Goal: Information Seeking & Learning: Check status

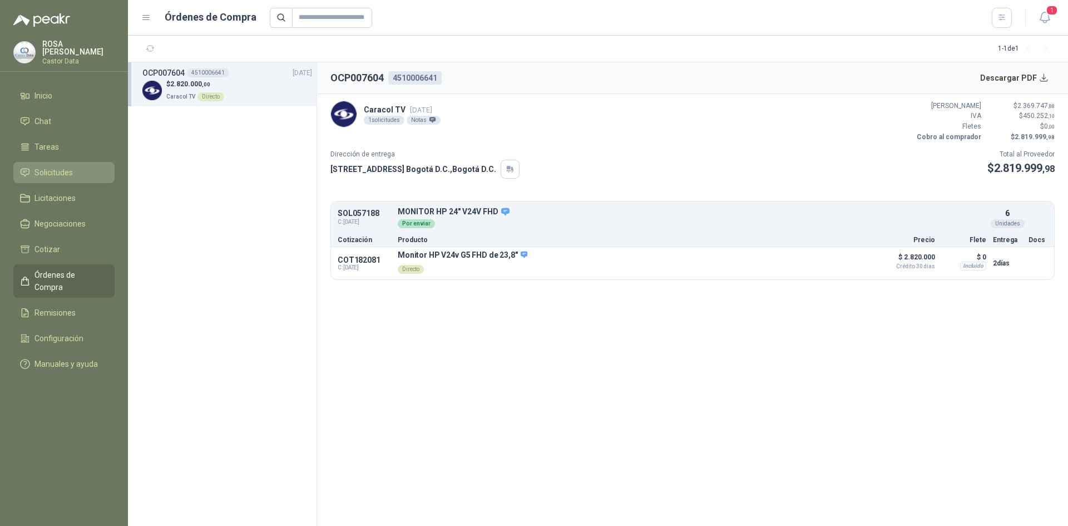
click at [61, 168] on span "Solicitudes" at bounding box center [53, 172] width 38 height 12
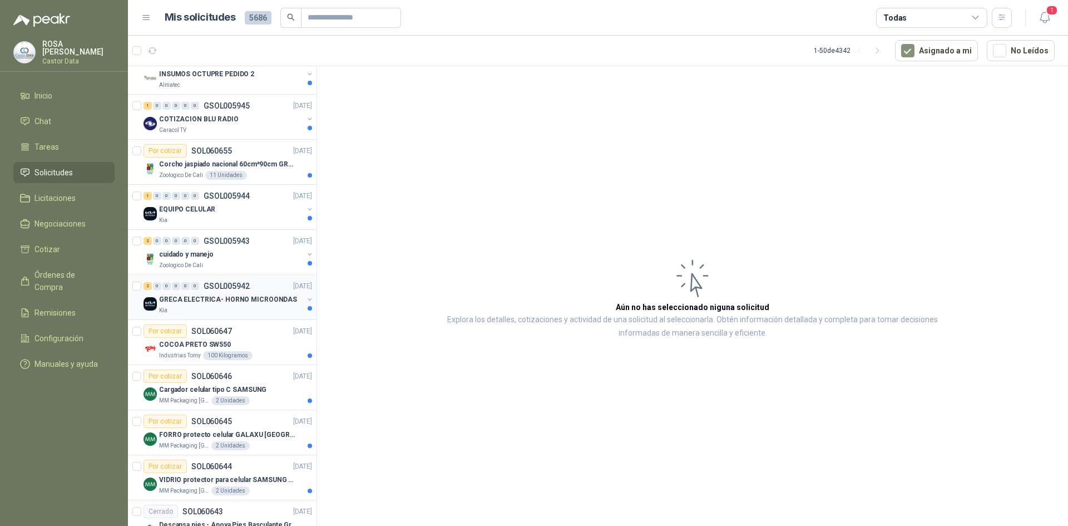
scroll to position [111, 0]
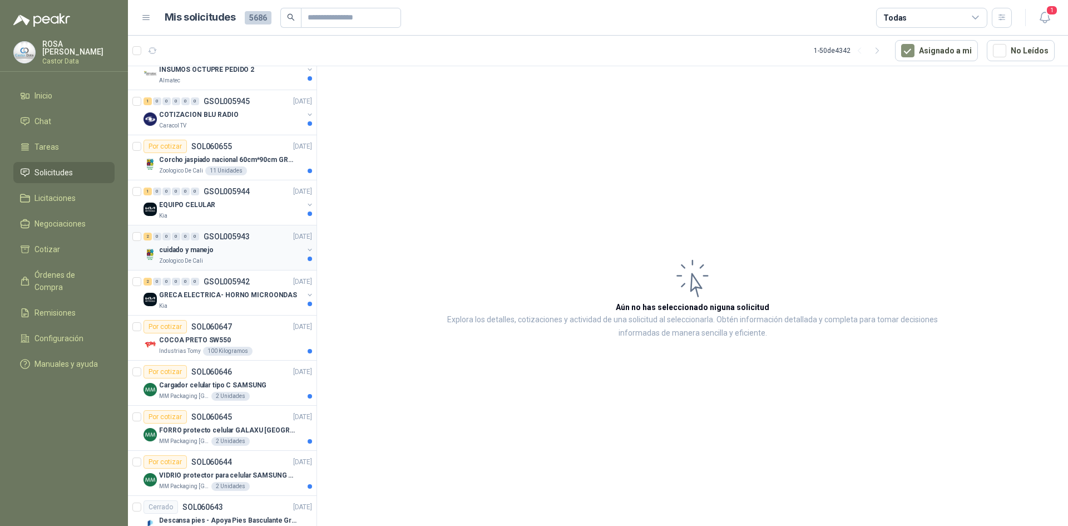
click at [227, 255] on div "cuidado y manejo" at bounding box center [231, 249] width 144 height 13
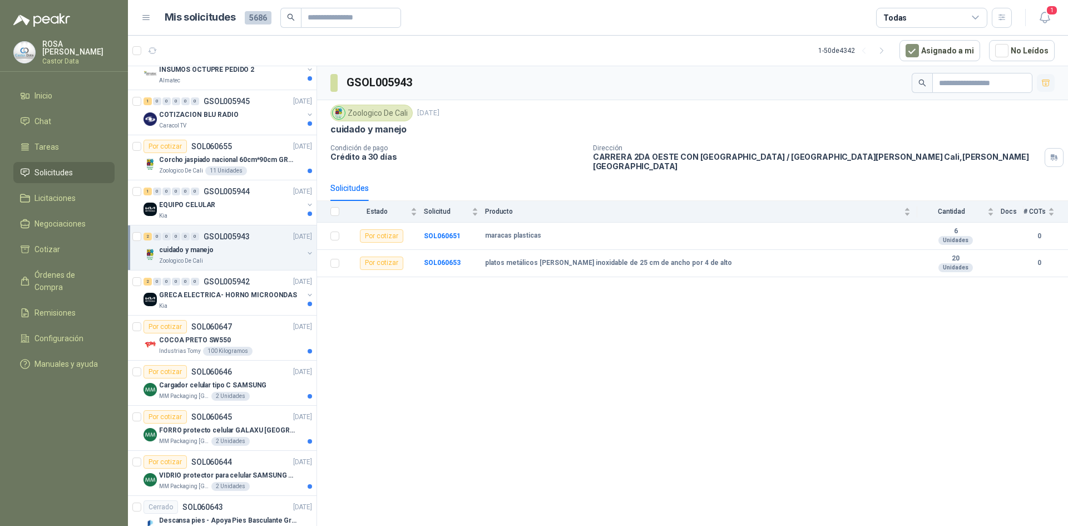
click at [1041, 82] on icon "button" at bounding box center [1045, 82] width 9 height 9
click at [1045, 82] on icon "button" at bounding box center [1045, 84] width 7 height 4
click at [1045, 82] on icon "button" at bounding box center [1045, 82] width 9 height 9
click at [1024, 127] on div "cuidado y manejo" at bounding box center [692, 129] width 724 height 12
click at [974, 14] on icon at bounding box center [976, 18] width 10 height 10
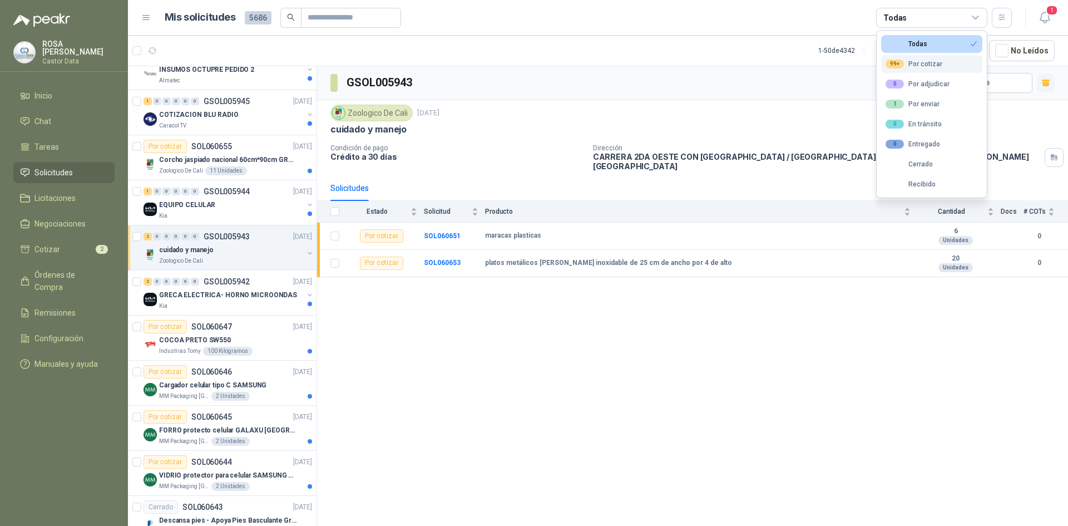
click at [934, 66] on div "99+ Por cotizar" at bounding box center [913, 64] width 57 height 9
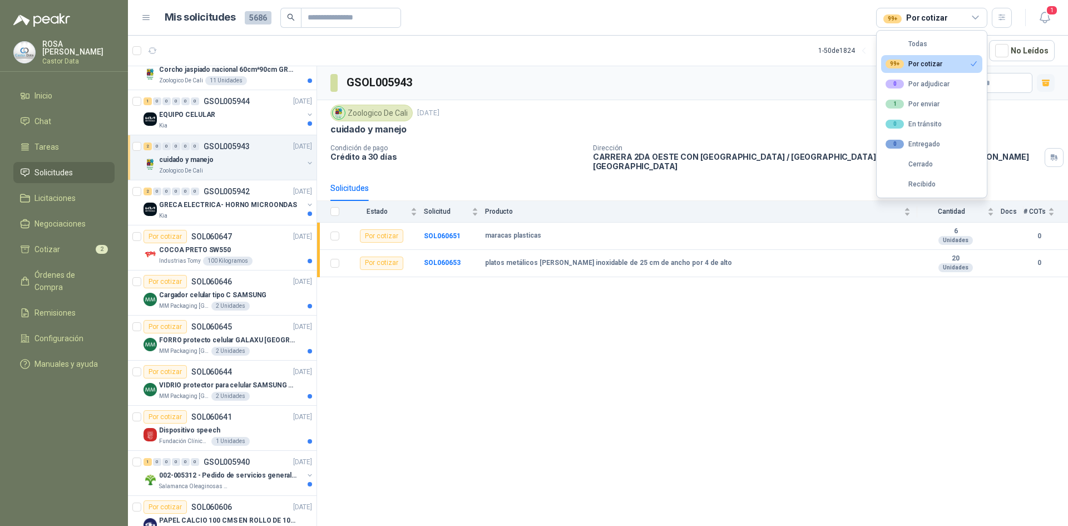
scroll to position [21, 0]
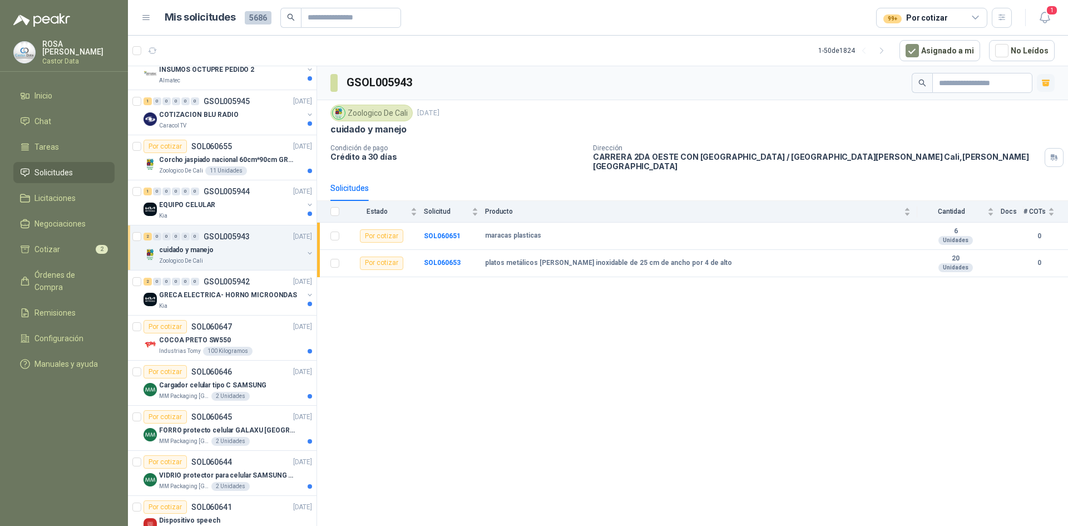
click at [836, 329] on div "GSOL005943 Zoologico De Cali [DATE] cuidado y manejo Condición de pago Crédito …" at bounding box center [692, 297] width 751 height 463
click at [1043, 83] on icon "button" at bounding box center [1045, 84] width 7 height 4
click at [211, 284] on p "GSOL005942" at bounding box center [227, 282] width 46 height 8
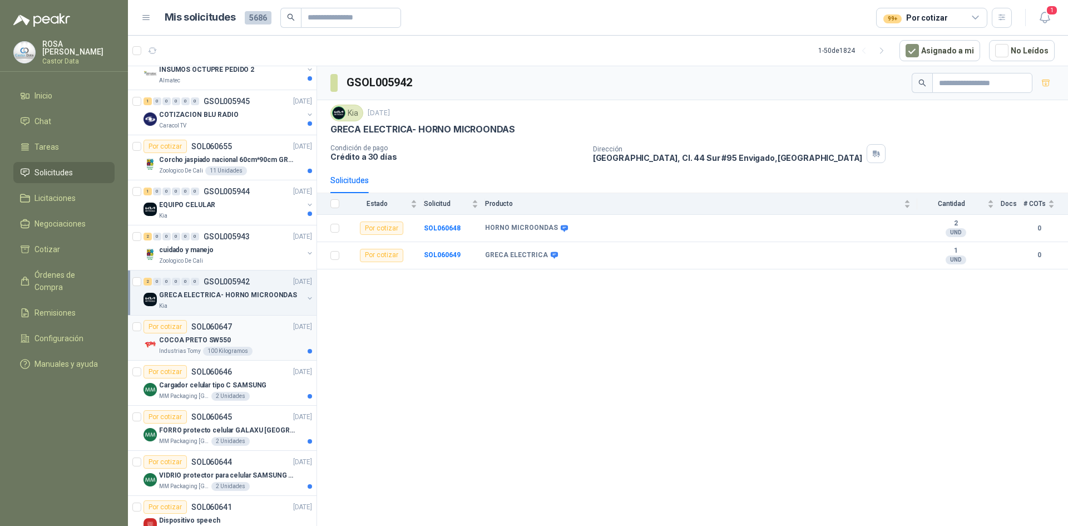
click at [244, 325] on div "Por cotizar SOL060647 [DATE]" at bounding box center [227, 326] width 169 height 13
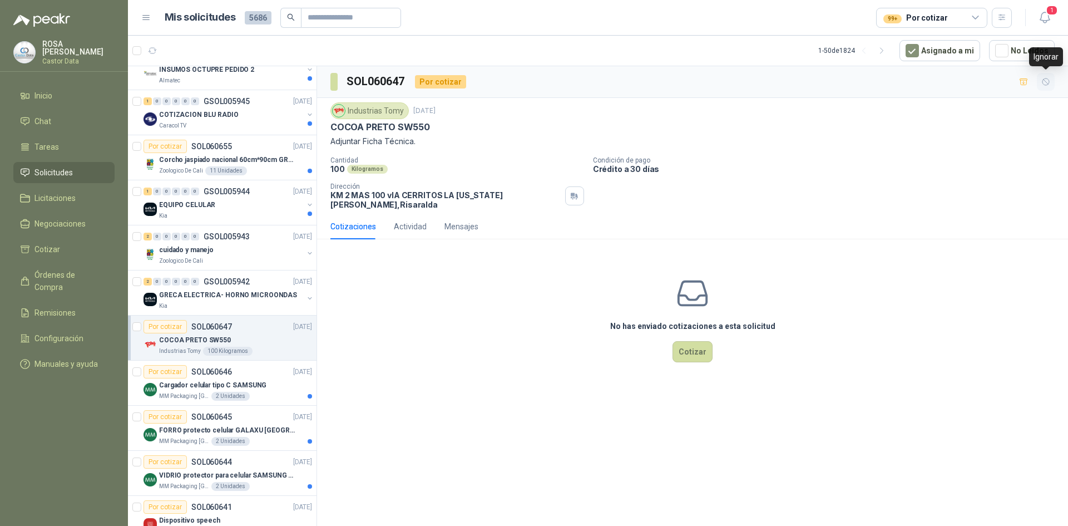
click at [1048, 82] on icon "button" at bounding box center [1045, 81] width 9 height 9
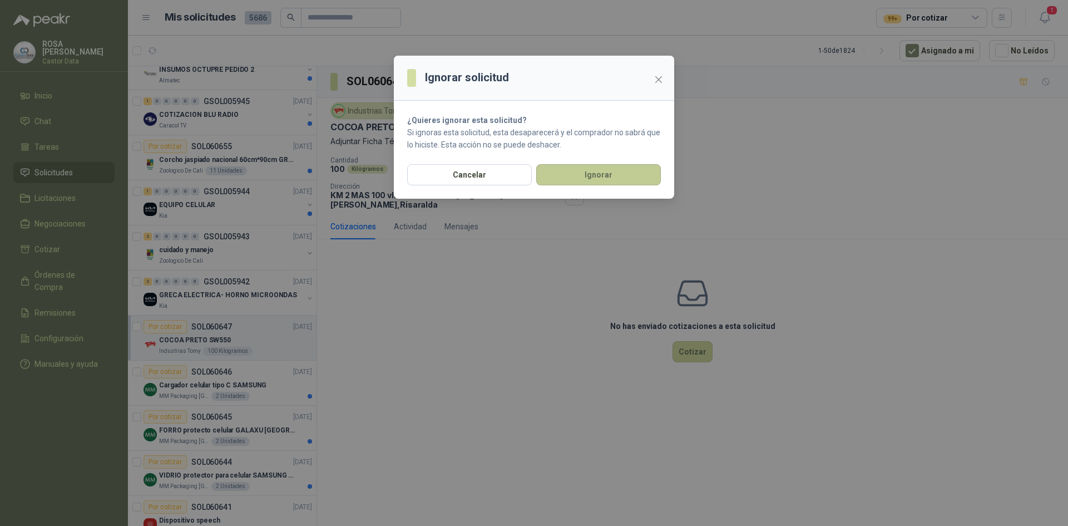
click at [581, 171] on button "Ignorar" at bounding box center [598, 174] width 125 height 21
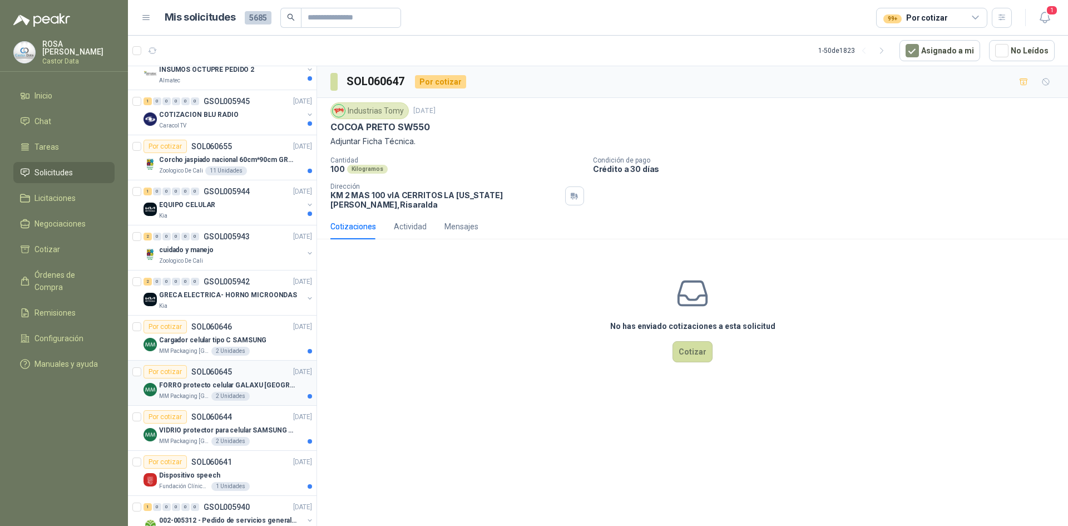
click at [210, 379] on div "FORRO protecto celular GALAXU [GEOGRAPHIC_DATA] A16 5G" at bounding box center [235, 384] width 153 height 13
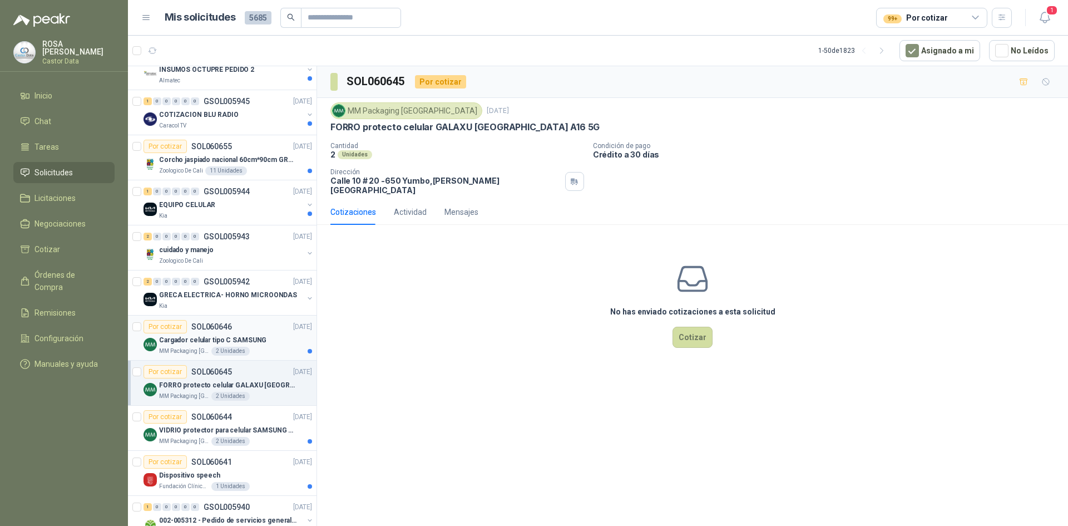
click at [240, 338] on p "Cargador celular tipo C SAMSUNG" at bounding box center [212, 340] width 107 height 11
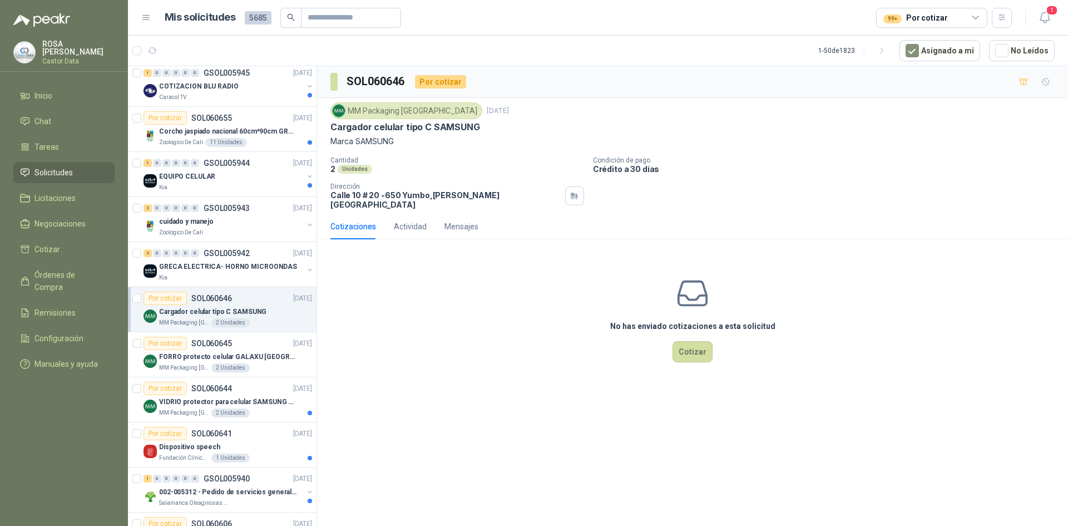
scroll to position [77, 0]
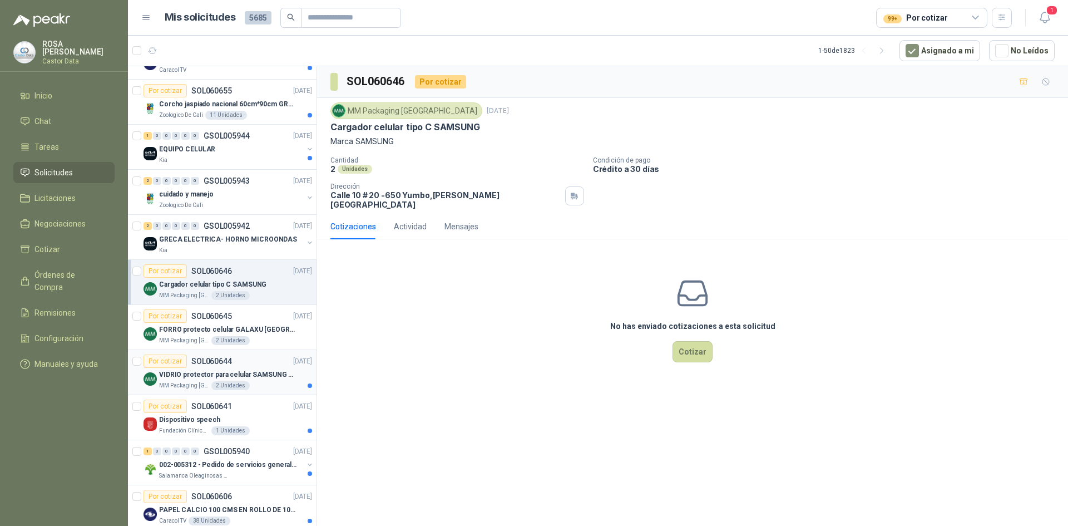
click at [226, 370] on p "VIDRIO protector para celular SAMSUNG GALAXI A16 5G" at bounding box center [228, 374] width 138 height 11
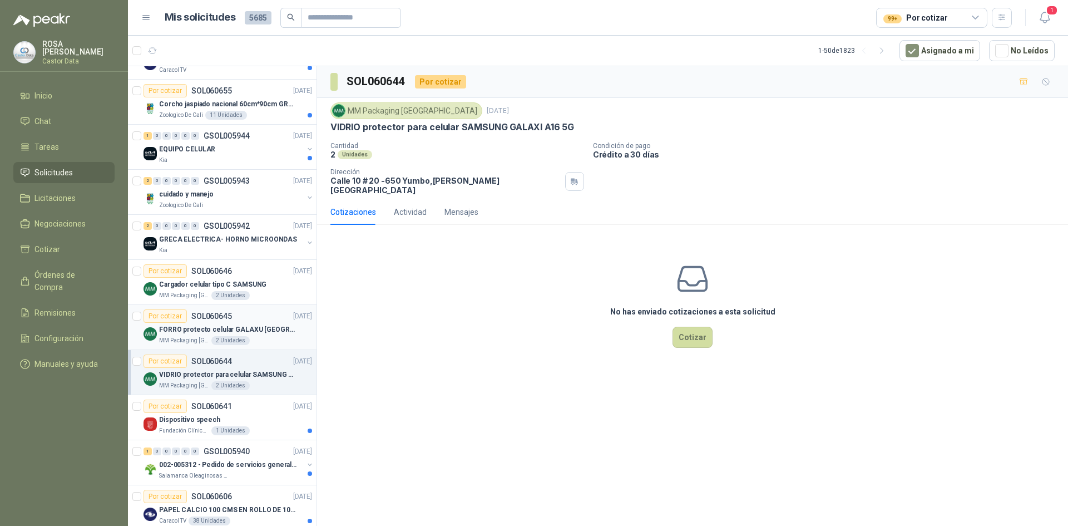
click at [256, 323] on div "FORRO protecto celular GALAXU [GEOGRAPHIC_DATA] A16 5G" at bounding box center [235, 329] width 153 height 13
click at [235, 369] on p "VIDRIO protector para celular SAMSUNG GALAXI A16 5G" at bounding box center [228, 374] width 138 height 11
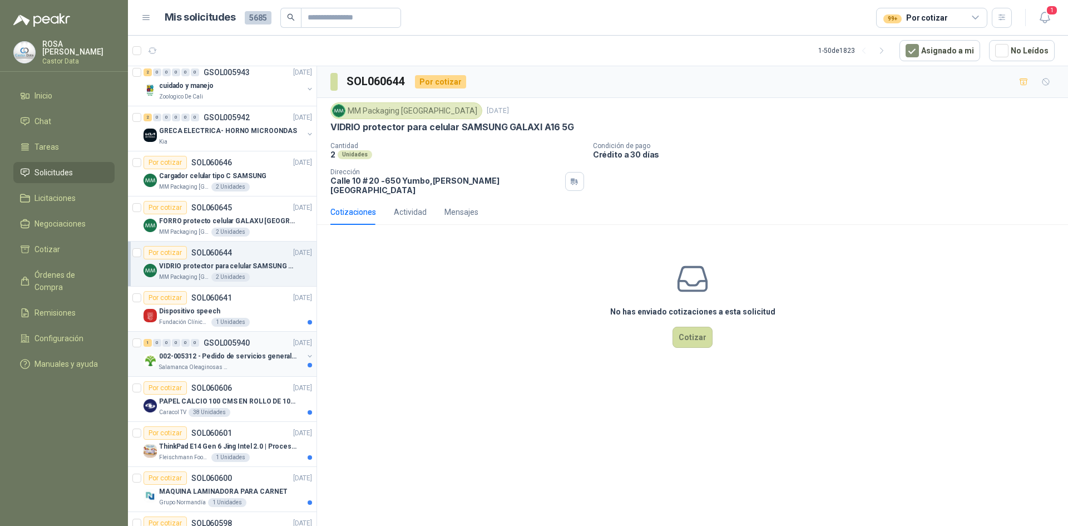
scroll to position [188, 0]
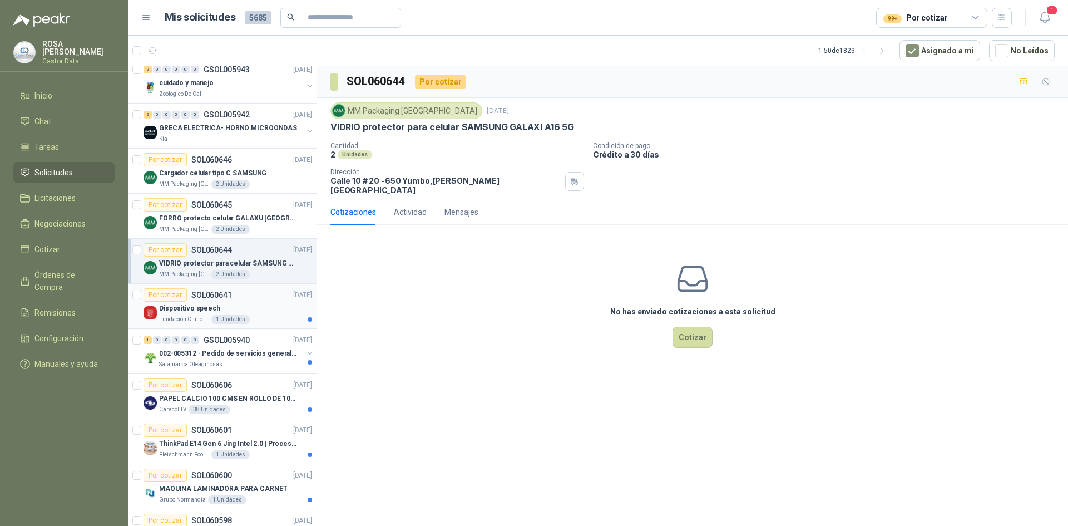
click at [264, 296] on div "Por cotizar SOL060641 [DATE]" at bounding box center [227, 294] width 169 height 13
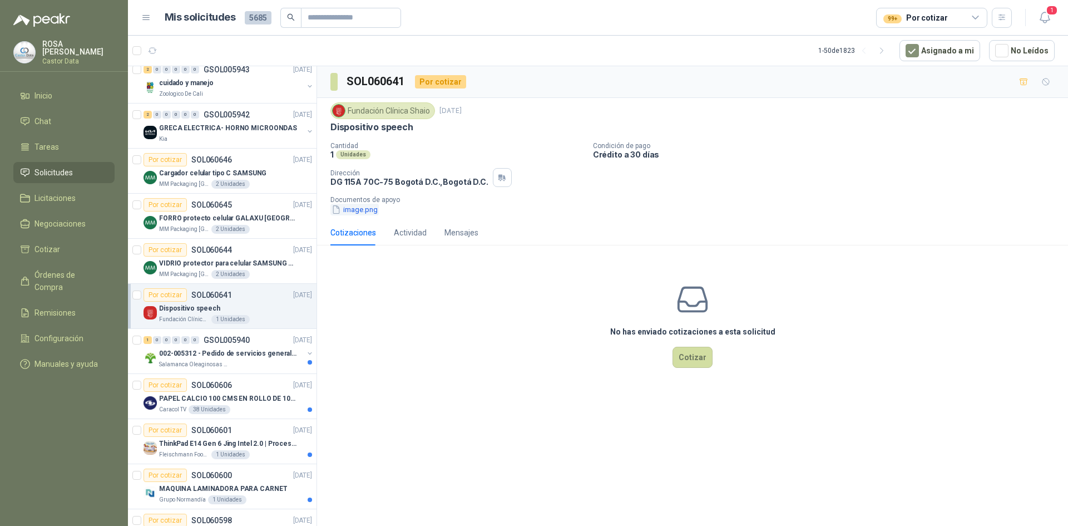
click at [370, 213] on button "image.png" at bounding box center [354, 210] width 48 height 12
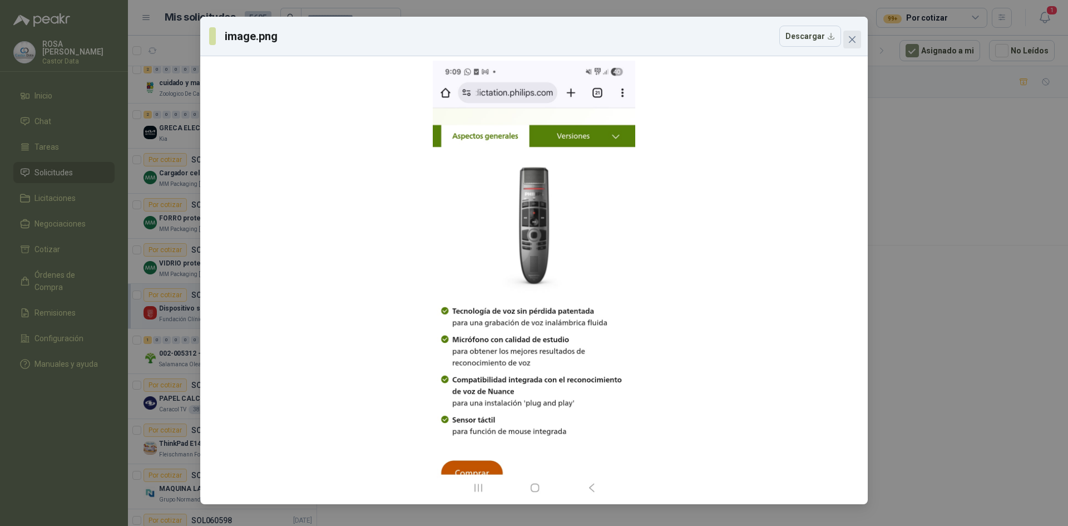
click at [853, 38] on icon "close" at bounding box center [852, 39] width 7 height 7
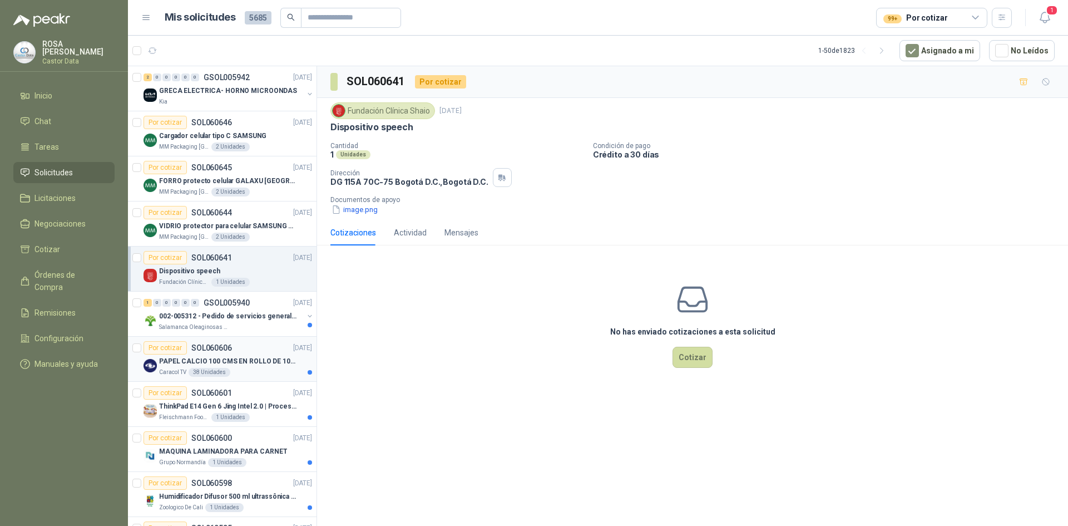
scroll to position [244, 0]
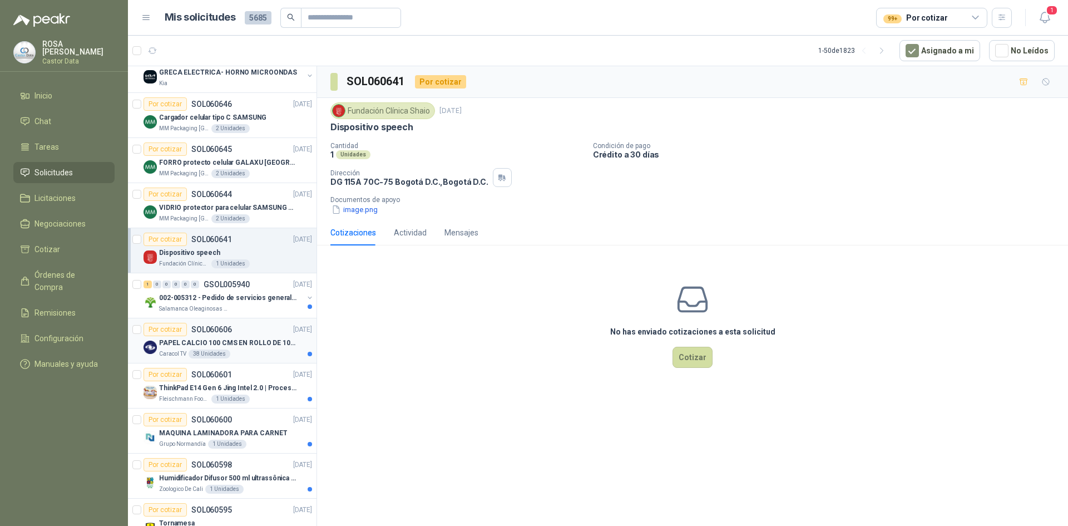
click at [235, 341] on p "PAPEL CALCIO 100 CMS EN ROLLO DE 100 GR" at bounding box center [228, 343] width 138 height 11
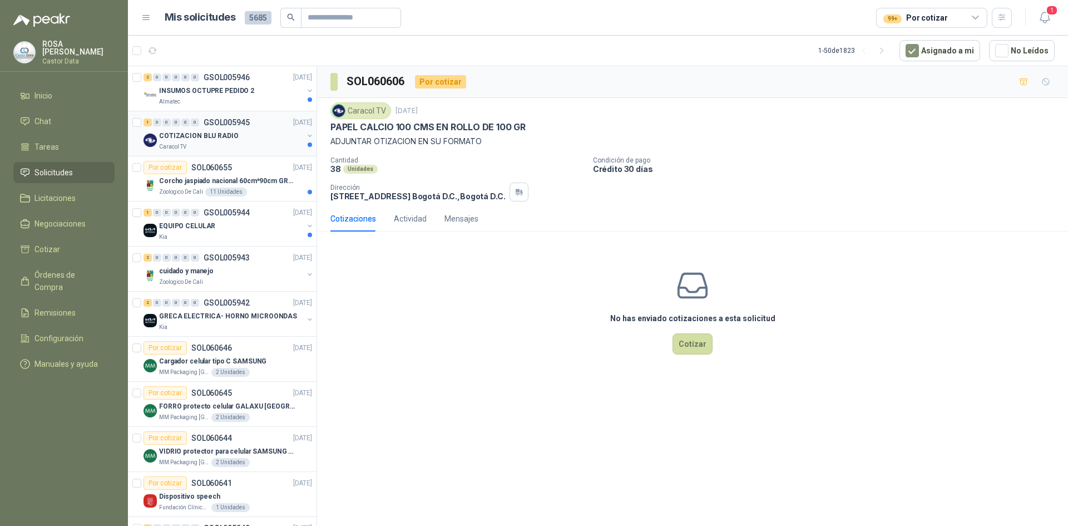
click at [240, 133] on div "COTIZACION BLU RADIO" at bounding box center [231, 135] width 144 height 13
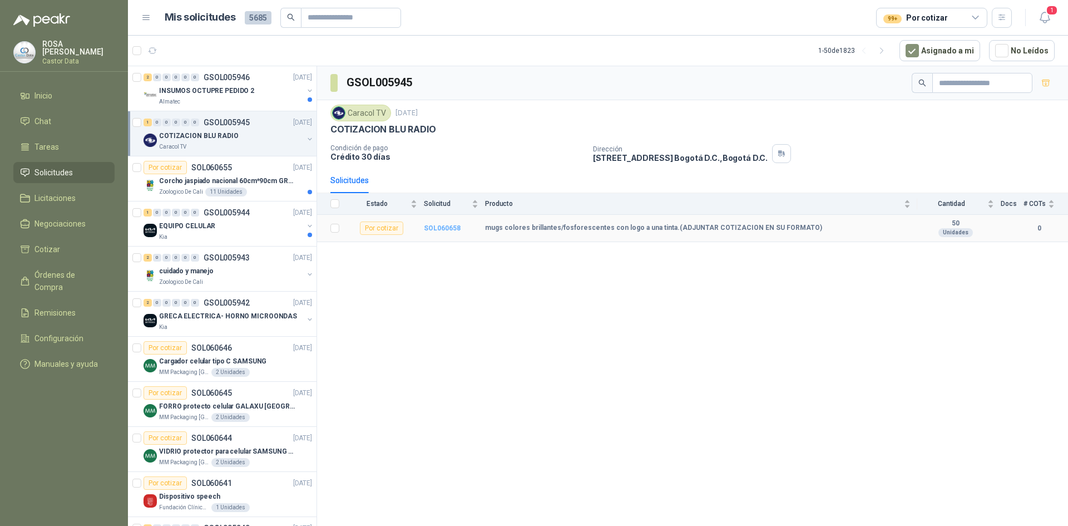
click at [442, 226] on b "SOL060658" at bounding box center [442, 228] width 37 height 8
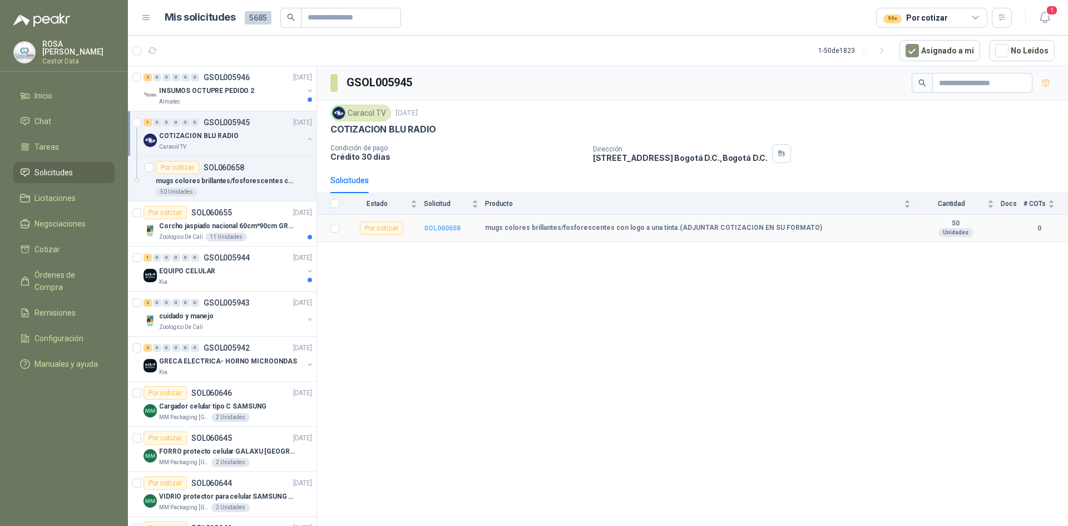
click at [445, 224] on b "SOL060658" at bounding box center [442, 228] width 37 height 8
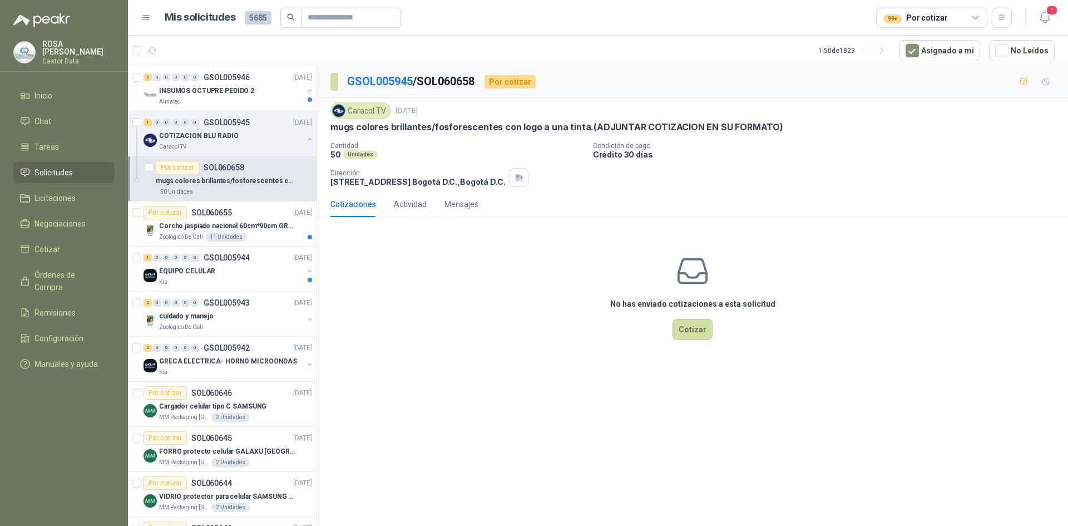
click at [678, 122] on p "mugs colores brillantes/fosforescentes con logo a una tinta.(ADJUNTAR COTIZACIO…" at bounding box center [556, 127] width 453 height 12
click at [416, 202] on div "Actividad" at bounding box center [410, 204] width 33 height 12
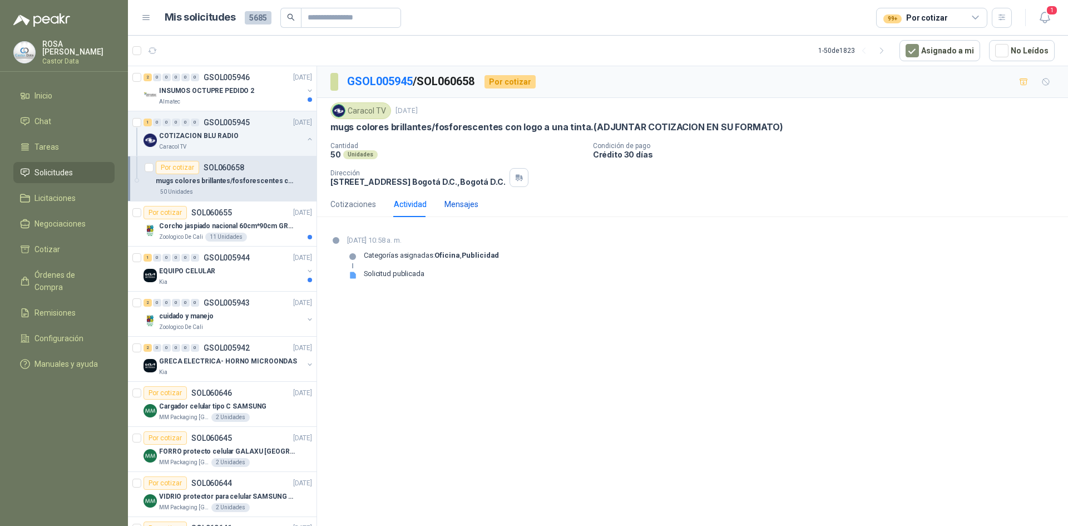
click at [467, 201] on div "Mensajes" at bounding box center [461, 204] width 34 height 12
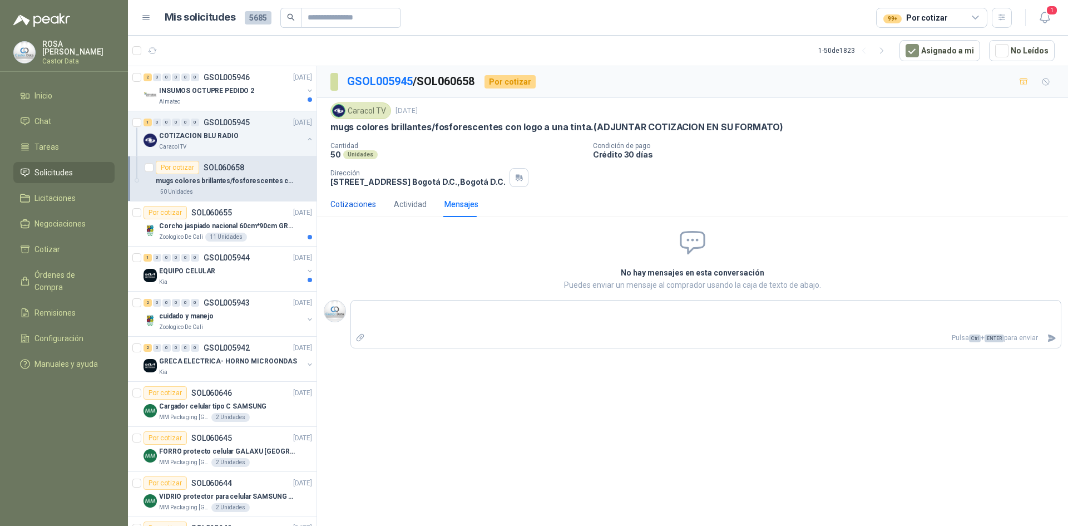
click at [339, 199] on div "Cotizaciones" at bounding box center [353, 204] width 46 height 12
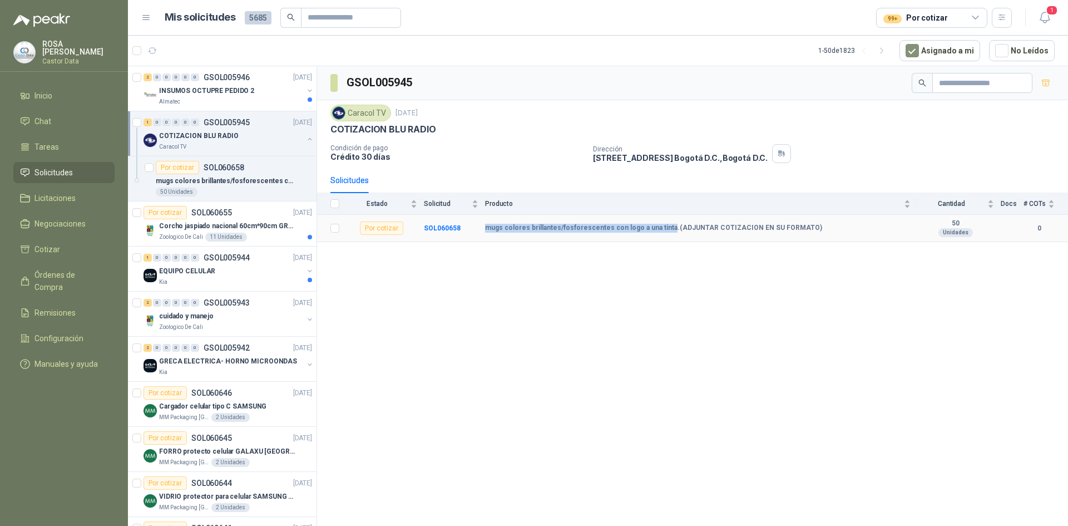
drag, startPoint x: 484, startPoint y: 229, endPoint x: 663, endPoint y: 227, distance: 178.5
click at [663, 227] on tr "Por cotizar SOL060658 mugs colores brillantes/fosforescentes con logo a una tin…" at bounding box center [692, 228] width 751 height 27
copy tr "mugs colores brillantes/fosforescentes con logo a una tinta"
drag, startPoint x: 330, startPoint y: 128, endPoint x: 440, endPoint y: 128, distance: 110.1
click at [440, 128] on div "Caracol TV [DATE] COTIZACION BLU RADIO Condición de pago Crédito 30 días Direcc…" at bounding box center [692, 133] width 751 height 67
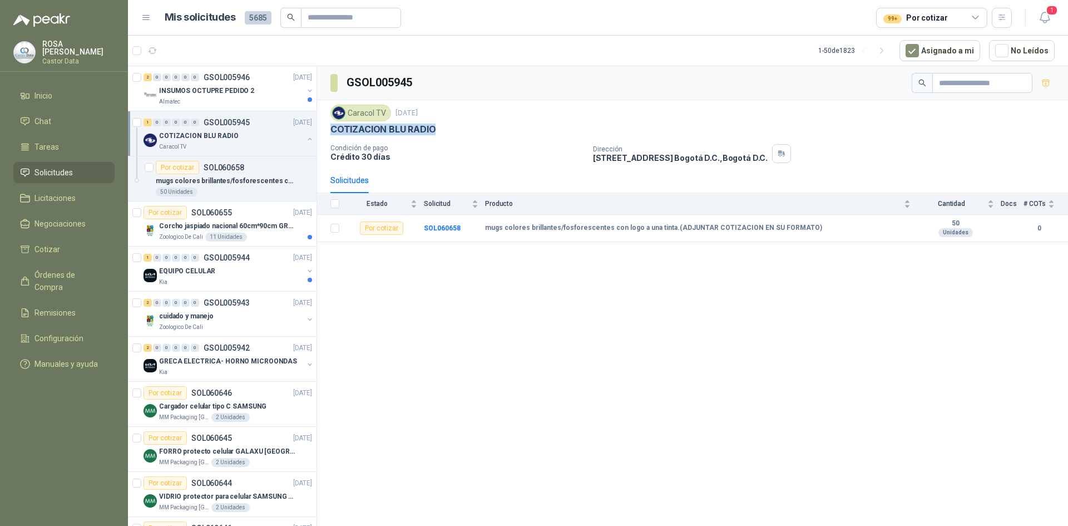
copy p "COTIZACION BLU RADIO"
click at [348, 16] on input "text" at bounding box center [347, 17] width 78 height 19
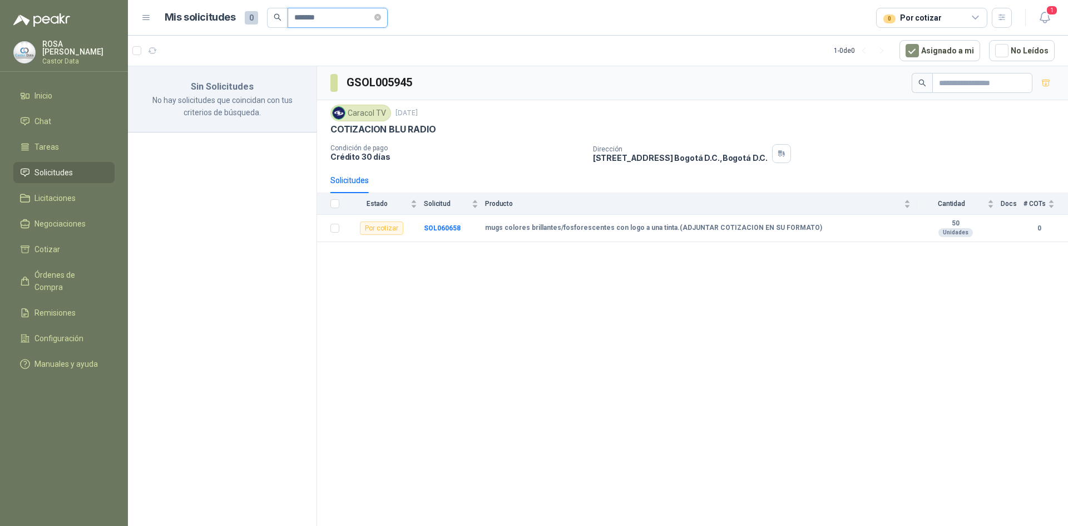
type input "*******"
click at [381, 17] on icon "close-circle" at bounding box center [377, 17] width 7 height 7
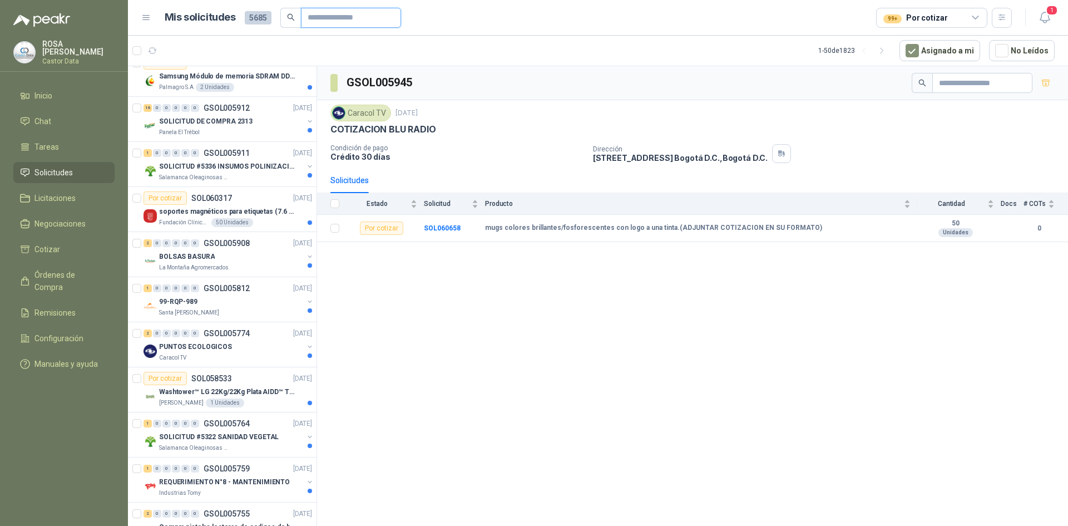
scroll to position [1814, 0]
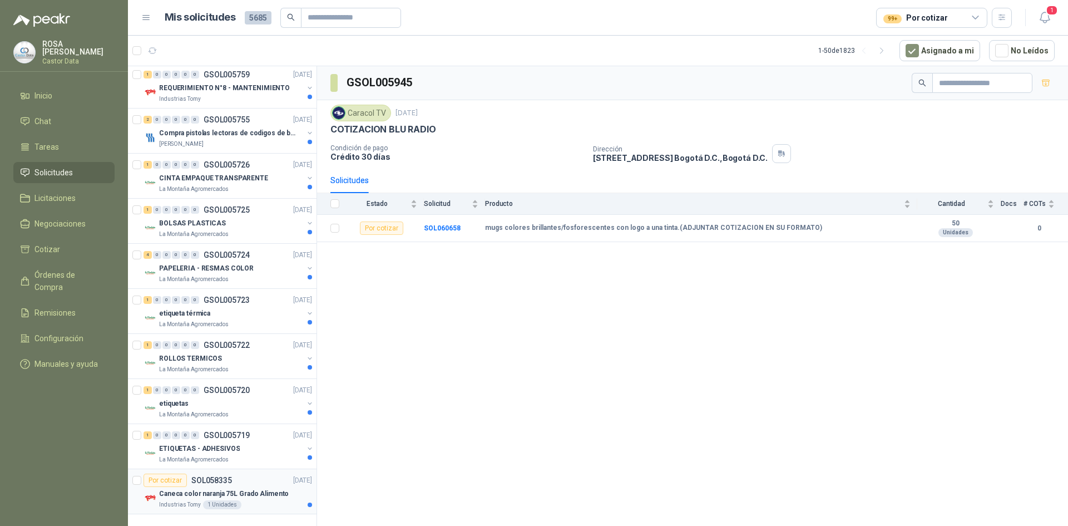
click at [230, 476] on div "Por cotizar SOL058335" at bounding box center [187, 479] width 88 height 13
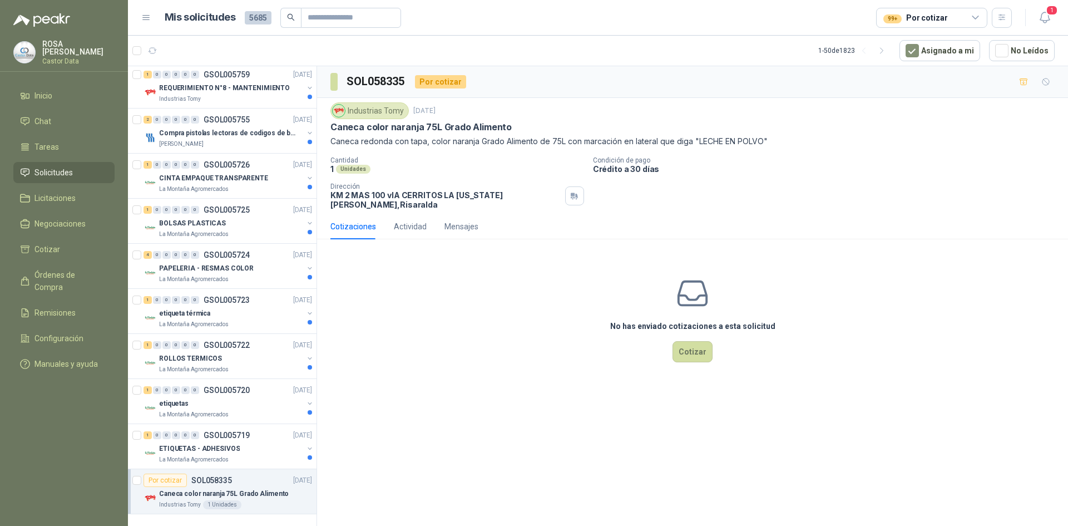
click at [392, 111] on div "Industrias Tomy" at bounding box center [369, 110] width 78 height 17
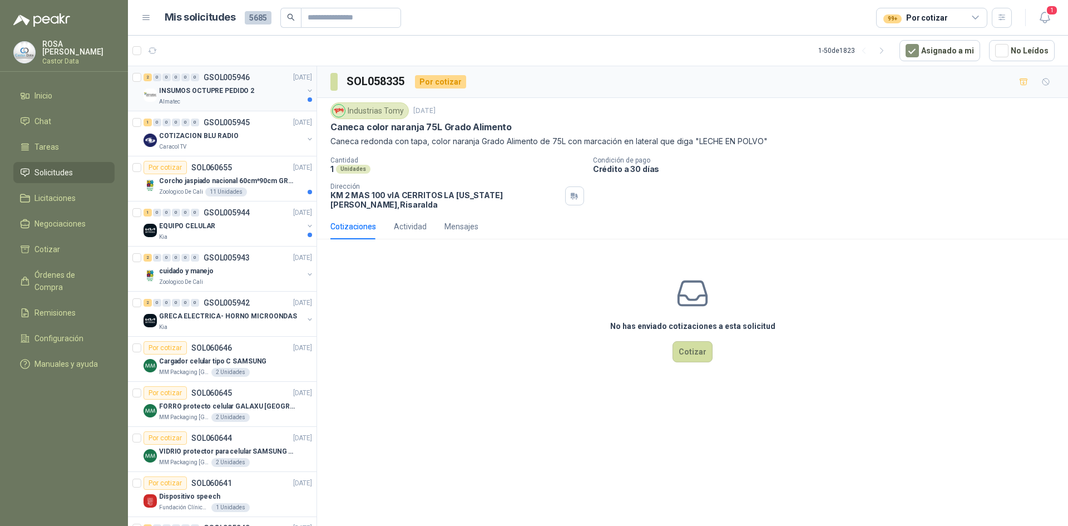
click at [219, 95] on p "INSUMOS OCTUPRE PEDIDO 2" at bounding box center [206, 91] width 95 height 11
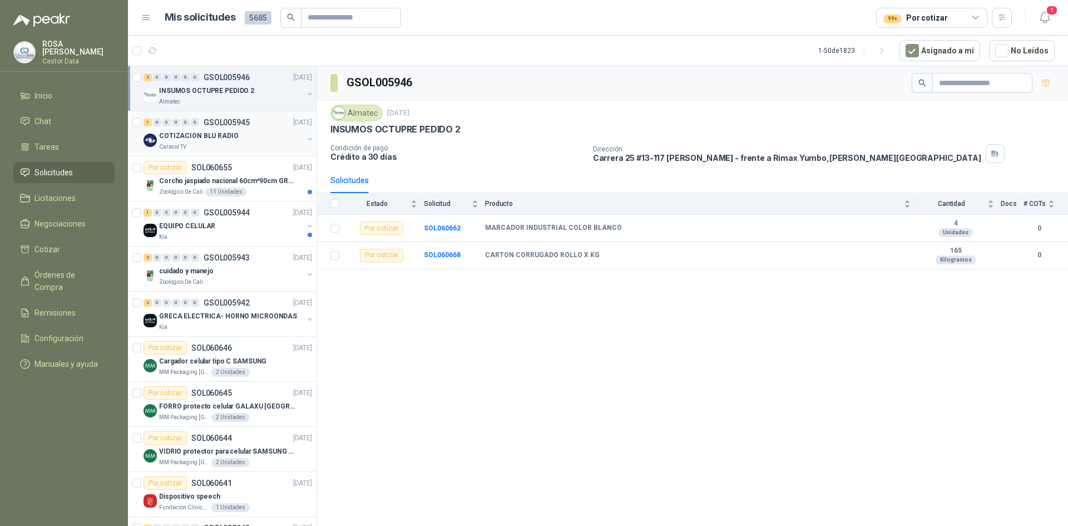
click at [214, 140] on p "COTIZACION BLU RADIO" at bounding box center [199, 136] width 80 height 11
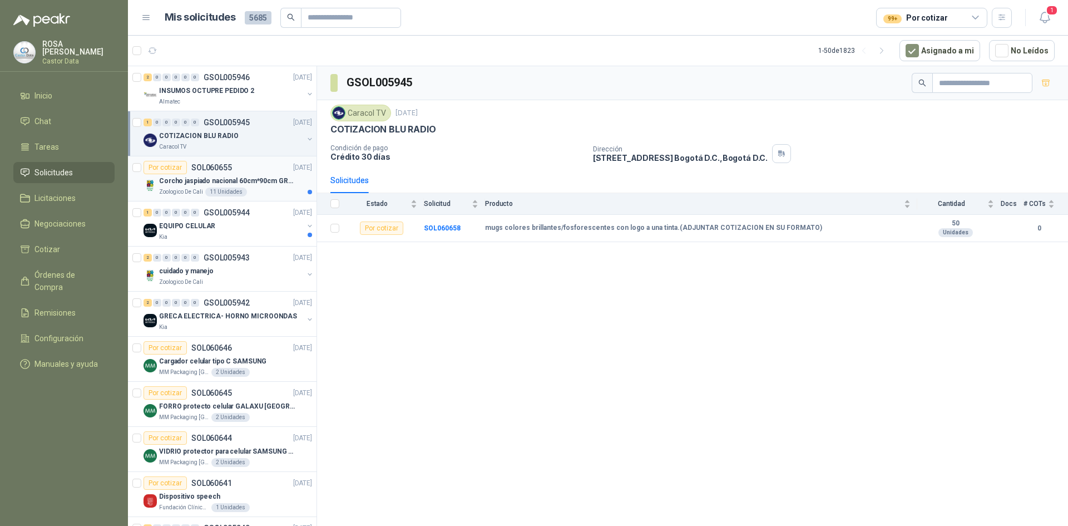
click at [237, 187] on div "Corcho jaspiado nacional 60cm*90cm GROSOR 8MM" at bounding box center [235, 180] width 153 height 13
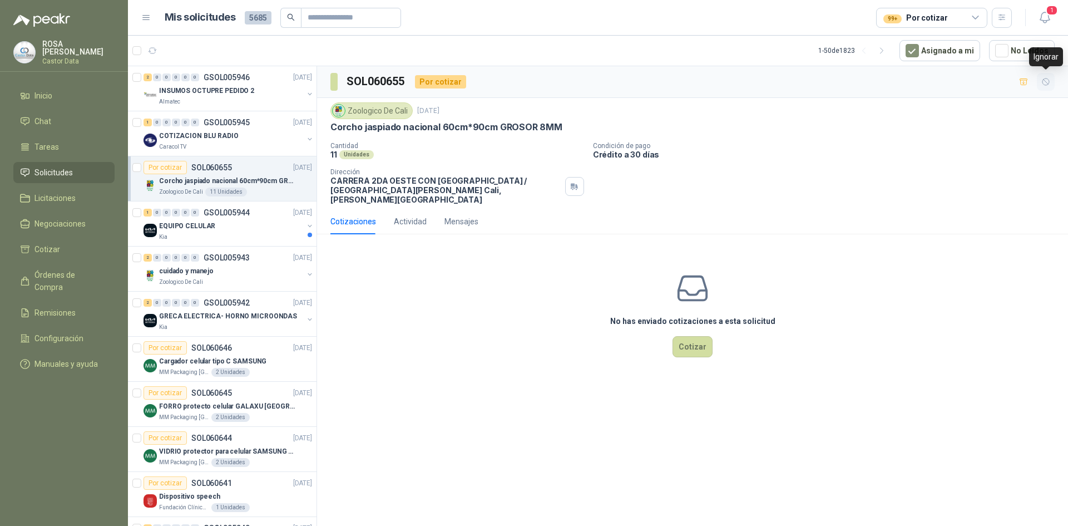
click at [1044, 81] on icon "button" at bounding box center [1045, 81] width 7 height 7
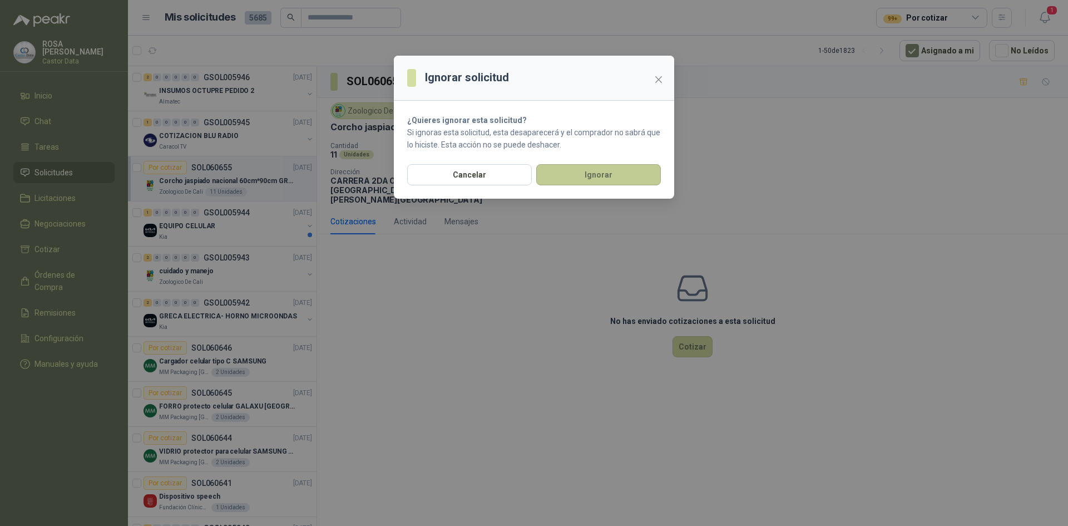
click at [596, 171] on button "Ignorar" at bounding box center [598, 174] width 125 height 21
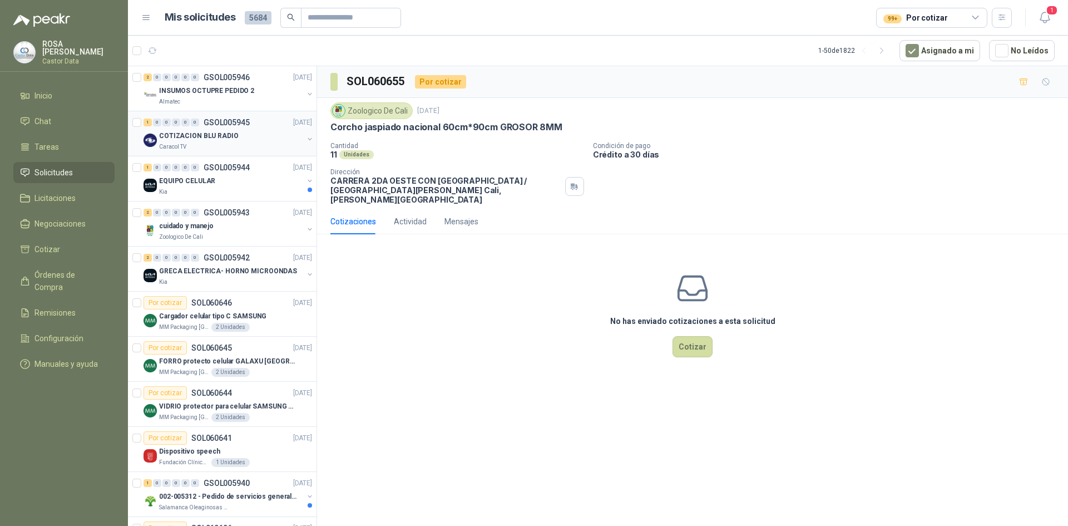
click at [196, 140] on p "COTIZACION BLU RADIO" at bounding box center [199, 136] width 80 height 11
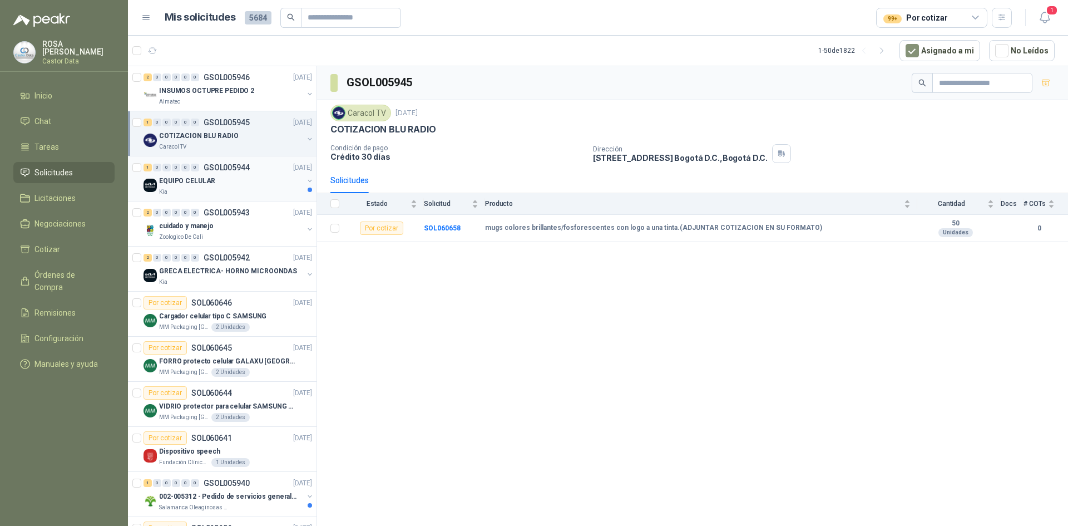
click at [209, 186] on p "EQUIPO CELULAR" at bounding box center [187, 181] width 56 height 11
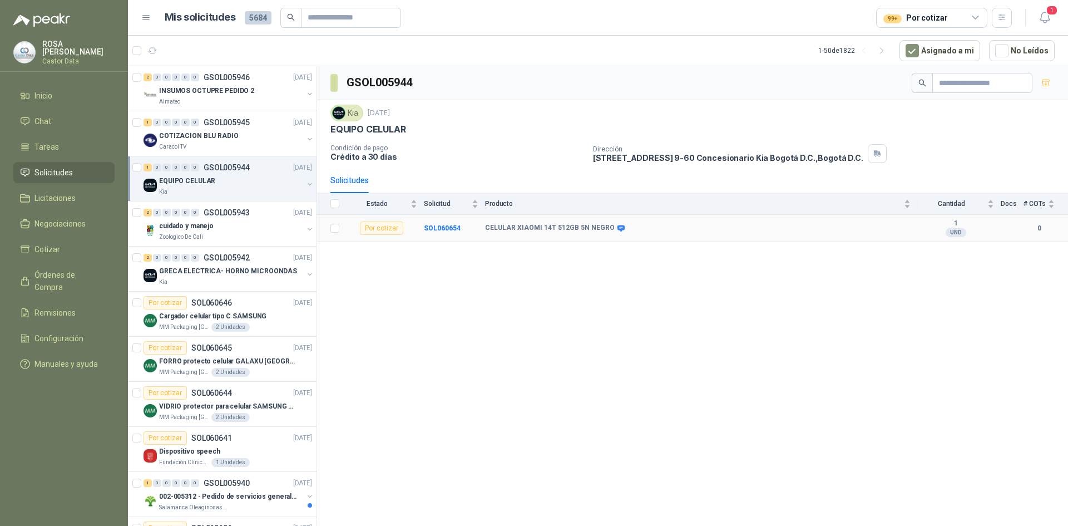
click at [522, 227] on b "CELULAR XIAOMI 14T 512GB 5N NEGRO" at bounding box center [550, 228] width 130 height 9
drag, startPoint x: 515, startPoint y: 226, endPoint x: 552, endPoint y: 226, distance: 37.3
click at [552, 226] on b "CELULAR XIAOMI 14T 512GB 5N NEGRO" at bounding box center [550, 228] width 130 height 9
copy b "XIAOMI 14T"
drag, startPoint x: 486, startPoint y: 224, endPoint x: 605, endPoint y: 231, distance: 119.3
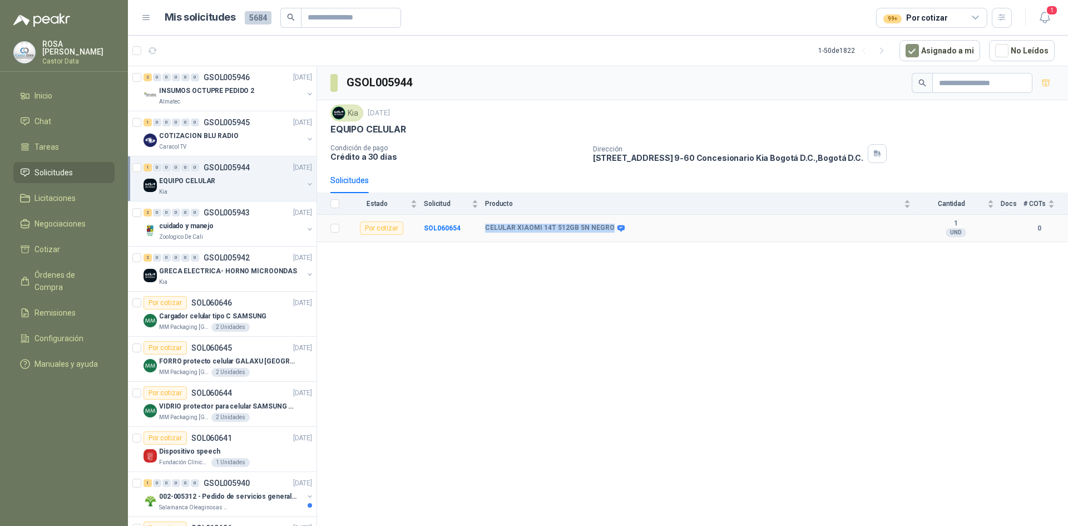
click at [606, 230] on b "CELULAR XIAOMI 14T 512GB 5N NEGRO" at bounding box center [550, 228] width 130 height 9
copy b "CELULAR XIAOMI 14T 512GB 5N NEGRO"
